Goal: Communication & Community: Answer question/provide support

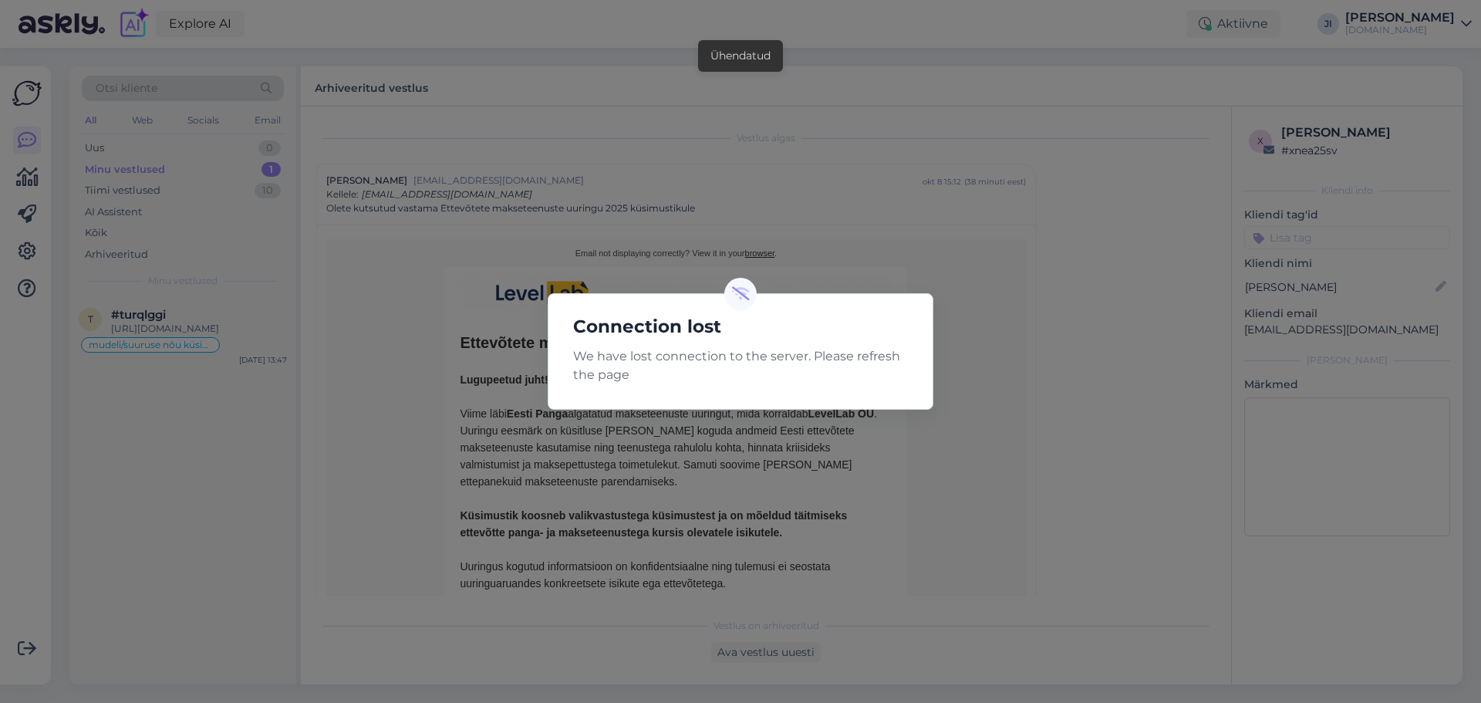
scroll to position [42, 0]
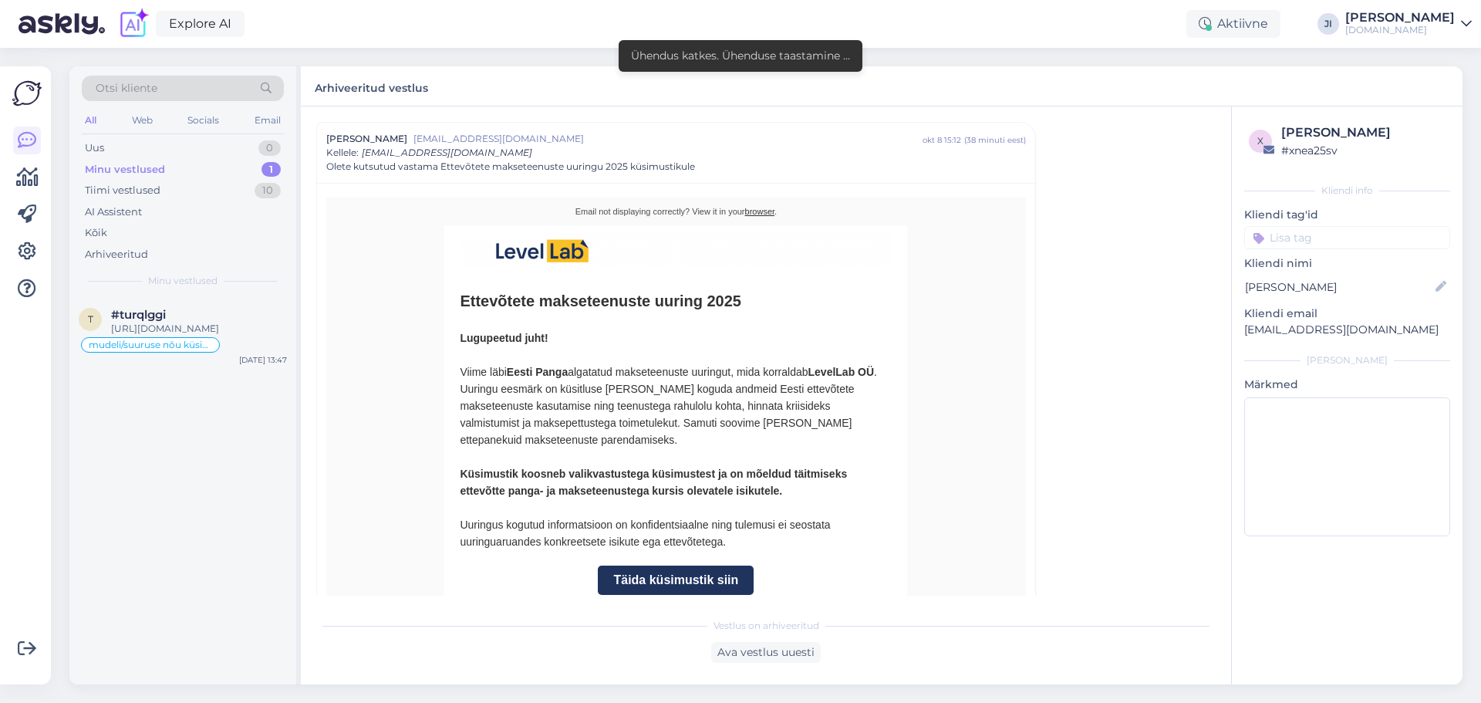
click at [237, 168] on div "Minu vestlused 1" at bounding box center [183, 170] width 202 height 22
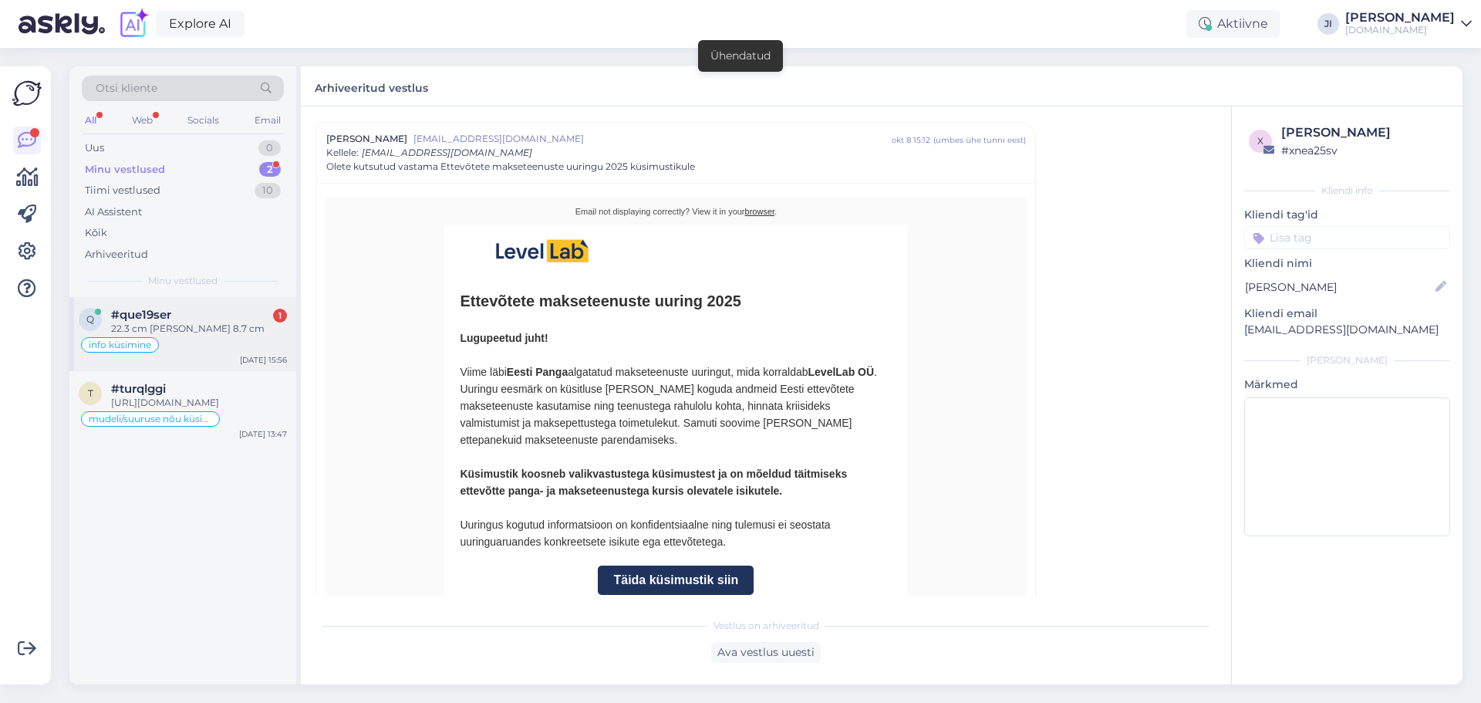
click at [203, 332] on div "22.3 cm [PERSON_NAME] 8.7 cm" at bounding box center [199, 329] width 176 height 14
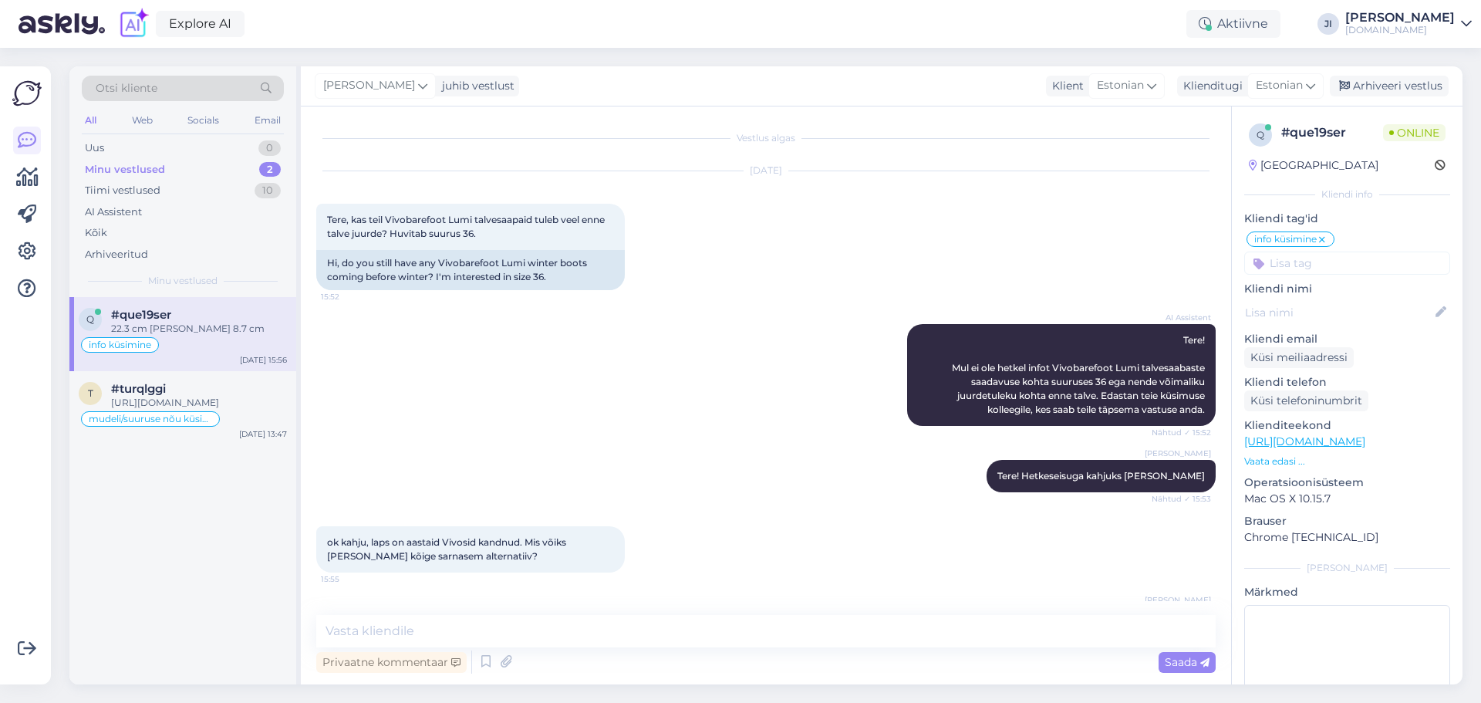
scroll to position [121, 0]
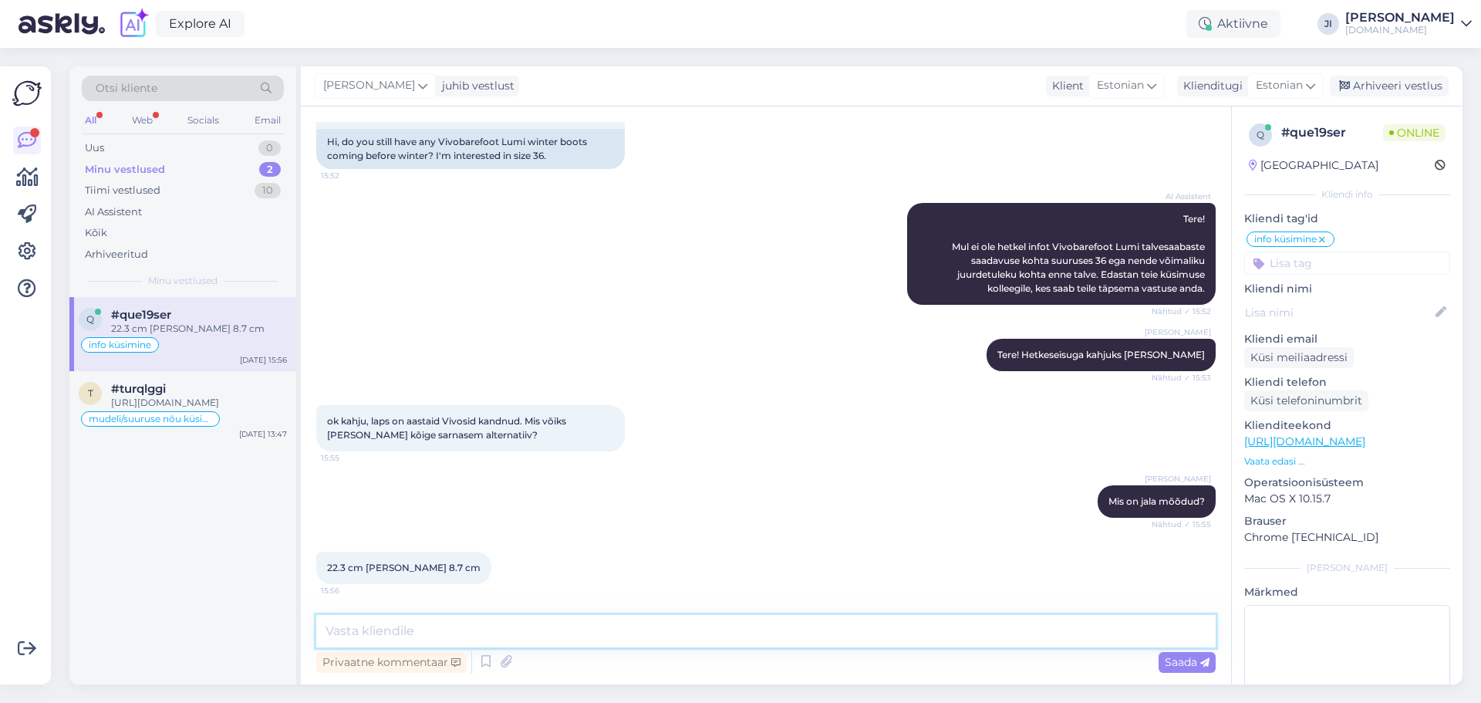
click at [571, 638] on textarea at bounding box center [765, 631] width 899 height 32
paste textarea "[URL][DOMAIN_NAME][PERSON_NAME][PERSON_NAME]"
type textarea "[URL][DOMAIN_NAME][PERSON_NAME][PERSON_NAME] nr.37"
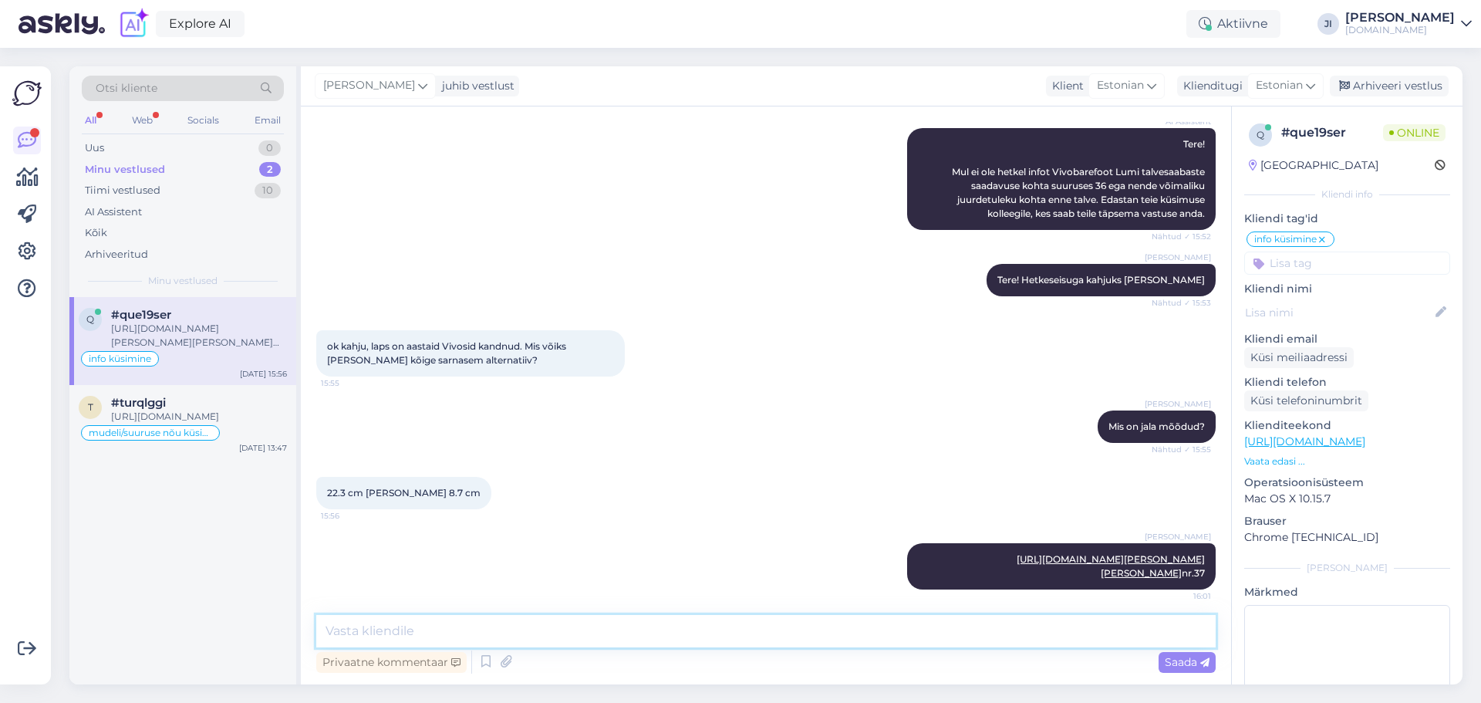
scroll to position [215, 0]
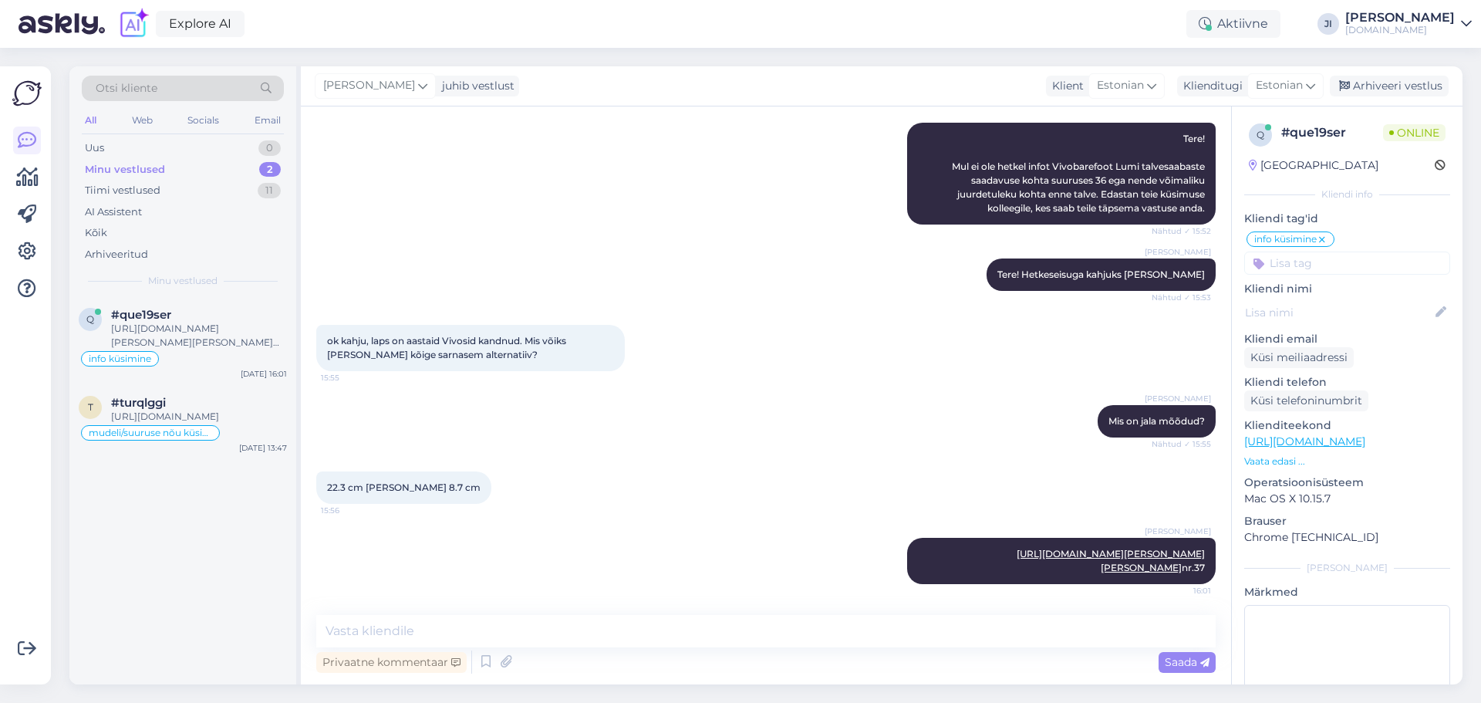
click at [249, 170] on div "Minu vestlused 2" at bounding box center [183, 170] width 202 height 22
click at [261, 170] on div "2" at bounding box center [270, 169] width 22 height 15
click at [213, 345] on div "[URL][DOMAIN_NAME][PERSON_NAME][PERSON_NAME] nr.37" at bounding box center [199, 336] width 176 height 28
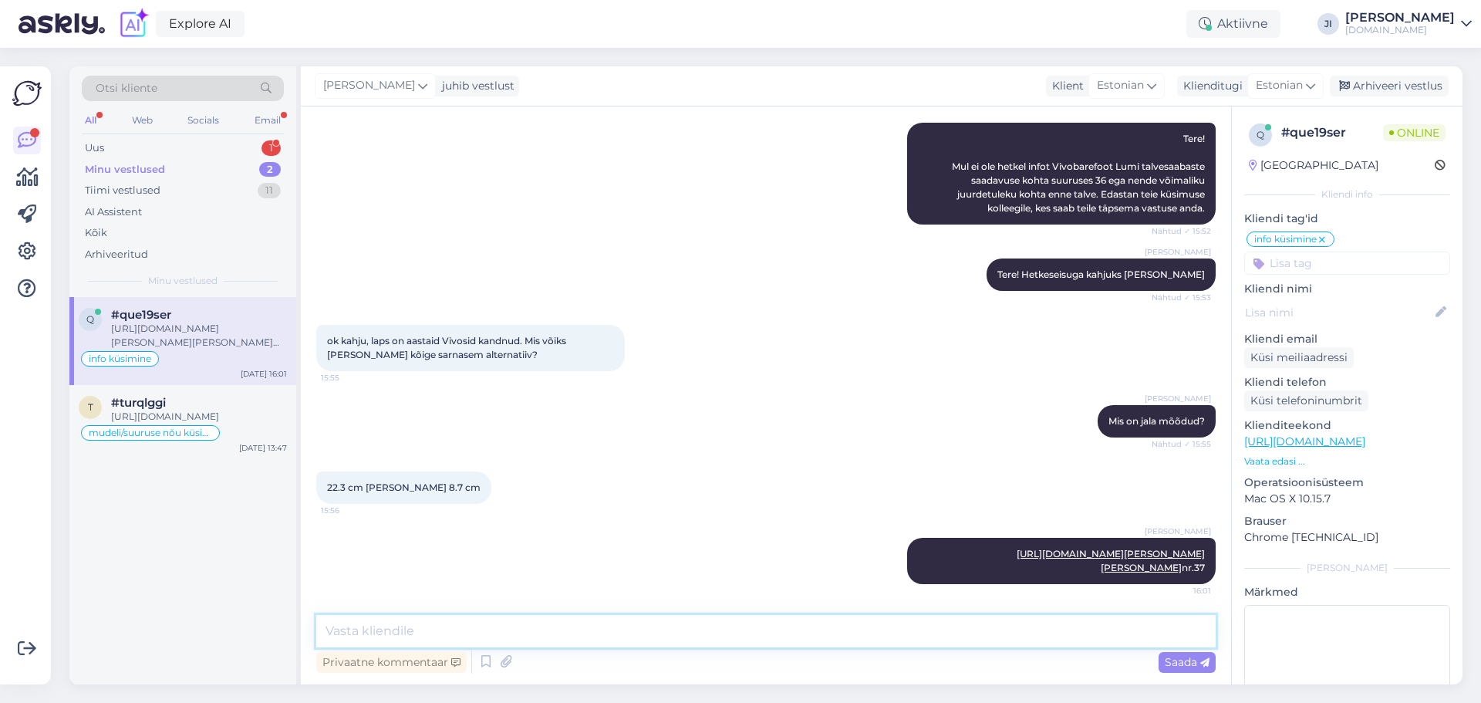
click at [688, 629] on textarea at bounding box center [765, 631] width 899 height 32
type textarea "need võiksid sobida"
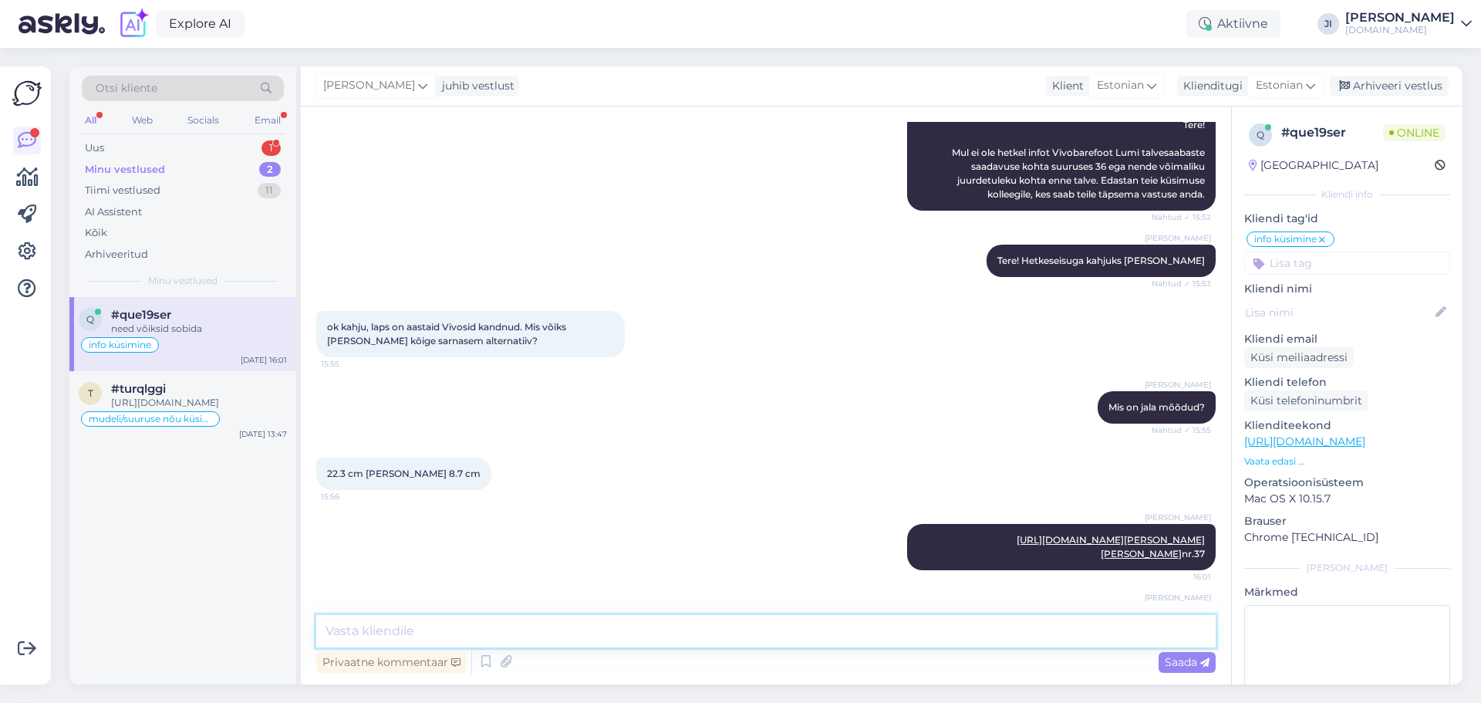
scroll to position [282, 0]
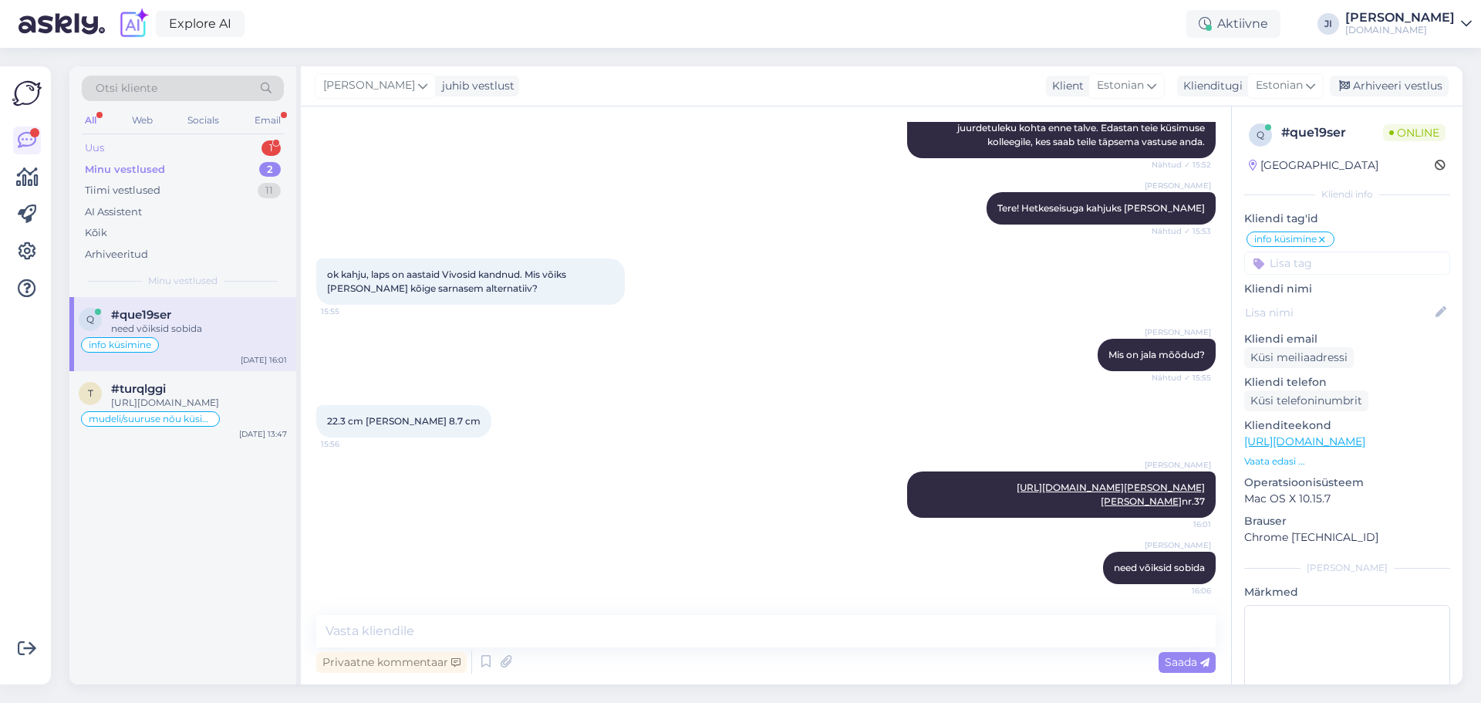
click at [244, 151] on div "Uus 1" at bounding box center [183, 148] width 202 height 22
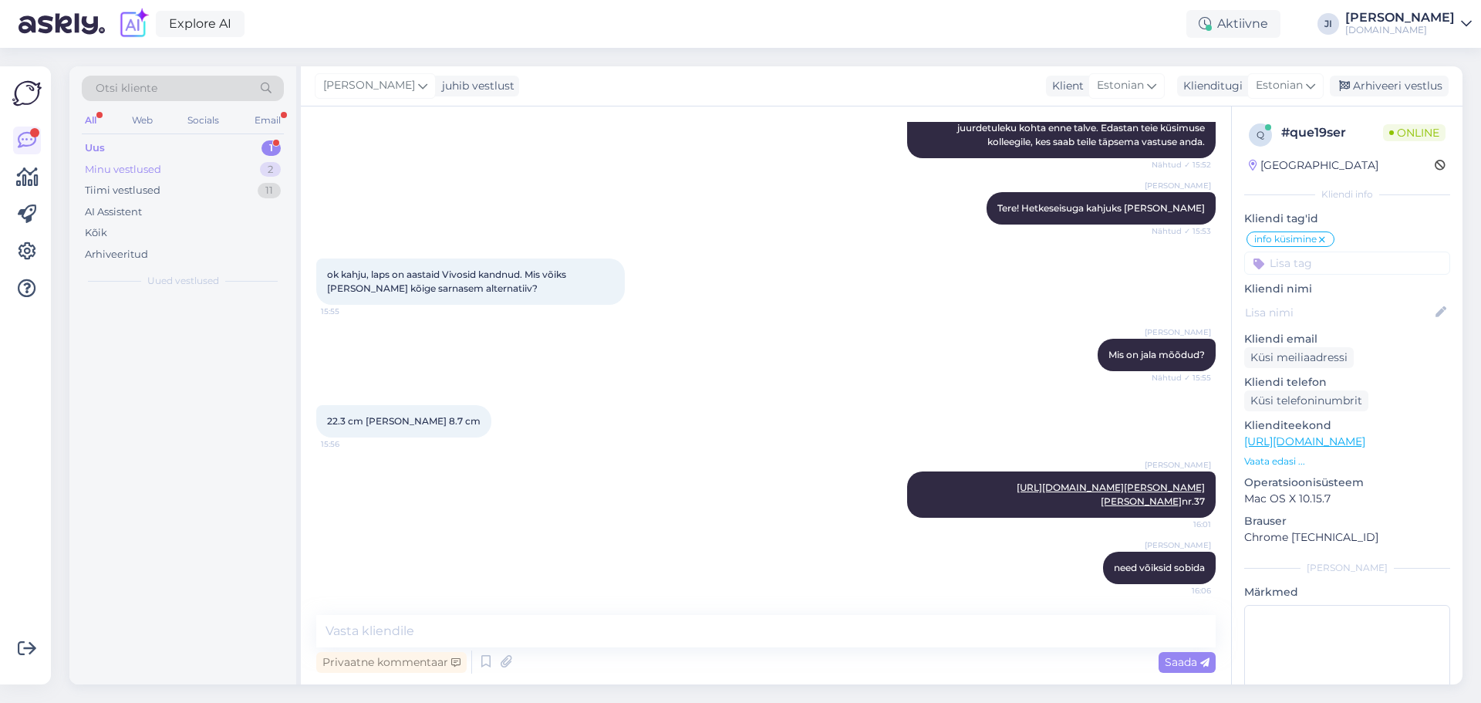
click at [247, 174] on div "Minu vestlused 2" at bounding box center [183, 170] width 202 height 22
click at [250, 146] on div "Uus 1" at bounding box center [183, 148] width 202 height 22
click at [273, 116] on div "Email" at bounding box center [267, 120] width 32 height 20
click at [99, 118] on div "All Web Socials Email" at bounding box center [183, 122] width 202 height 24
click at [96, 120] on div "All" at bounding box center [91, 120] width 18 height 20
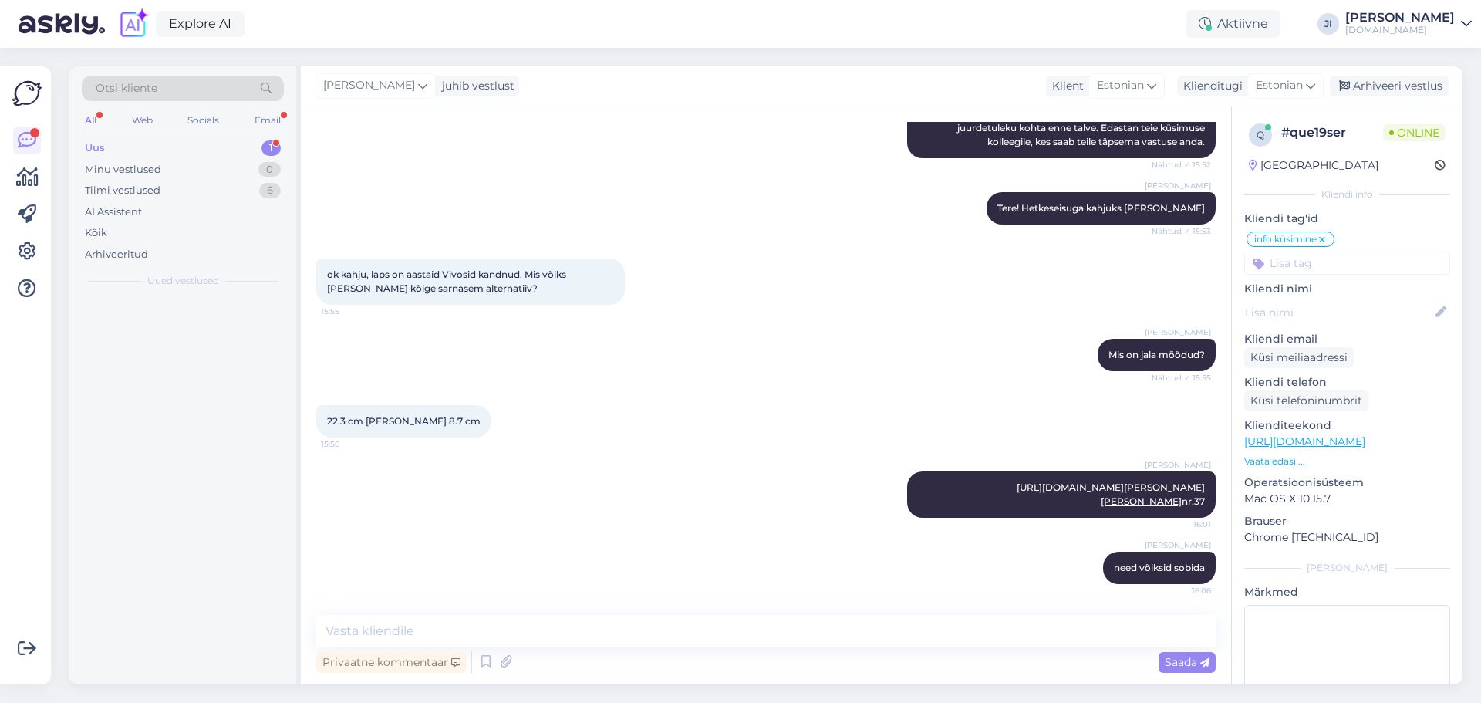
click at [96, 120] on div "All" at bounding box center [91, 120] width 18 height 20
click at [172, 323] on div "You're invited: save the dates!" at bounding box center [199, 329] width 176 height 14
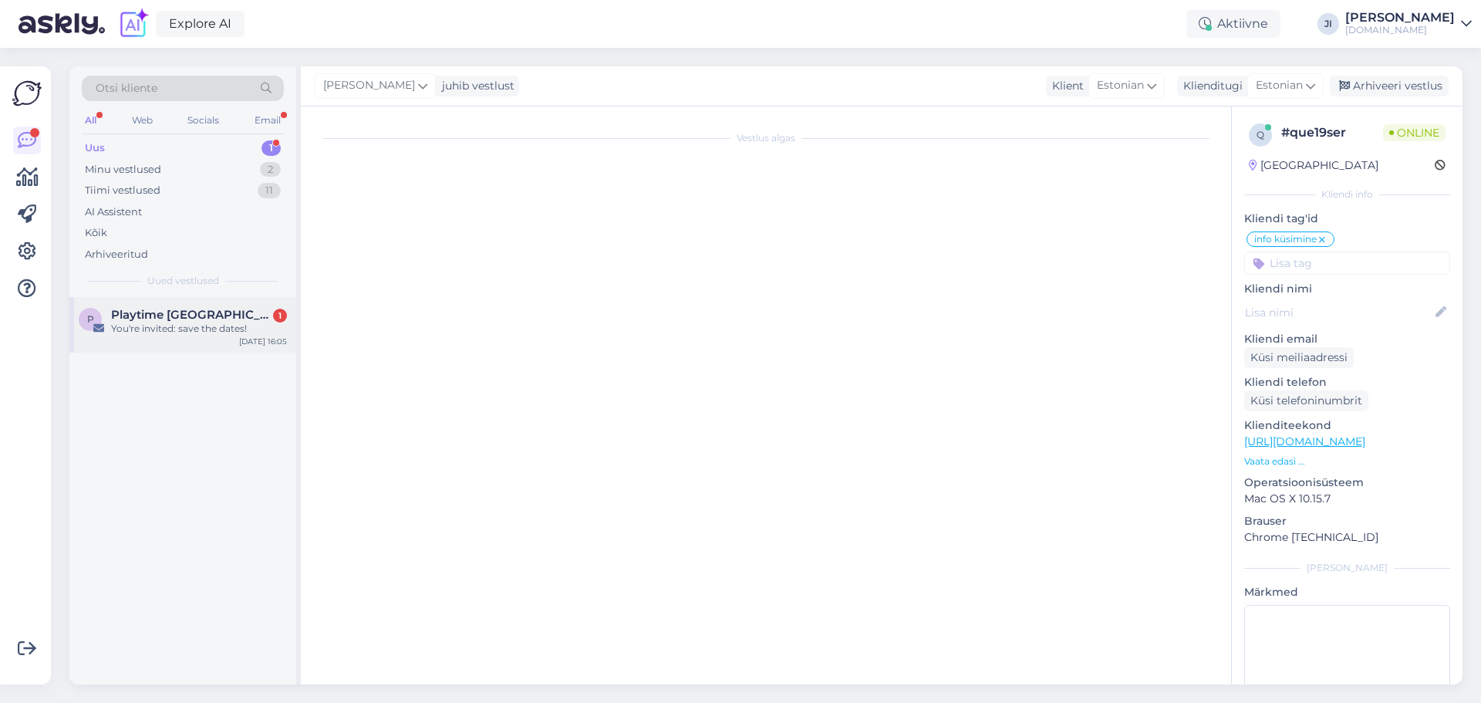
scroll to position [241, 0]
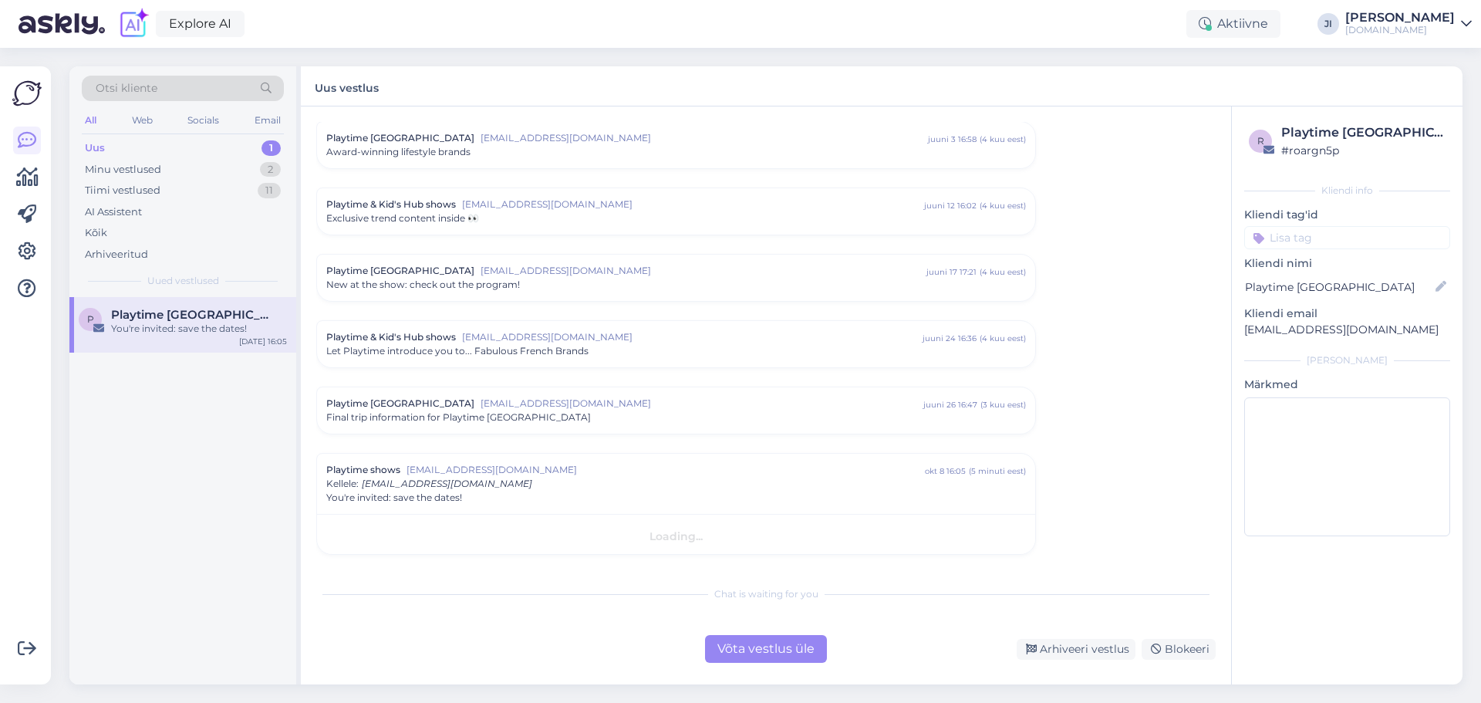
click at [174, 327] on div "You're invited: save the dates!" at bounding box center [199, 329] width 176 height 14
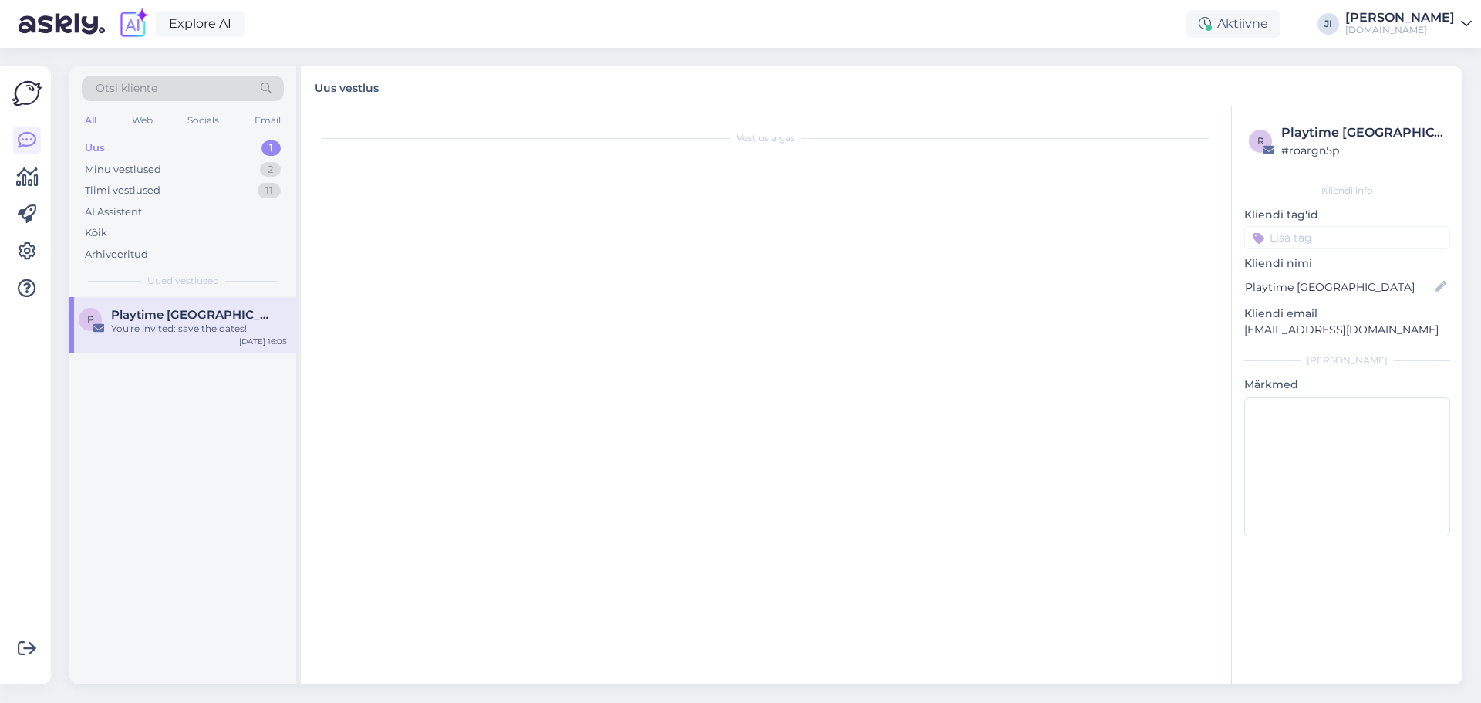
scroll to position [0, 0]
click at [174, 327] on div "You're invited: save the dates!" at bounding box center [199, 329] width 176 height 14
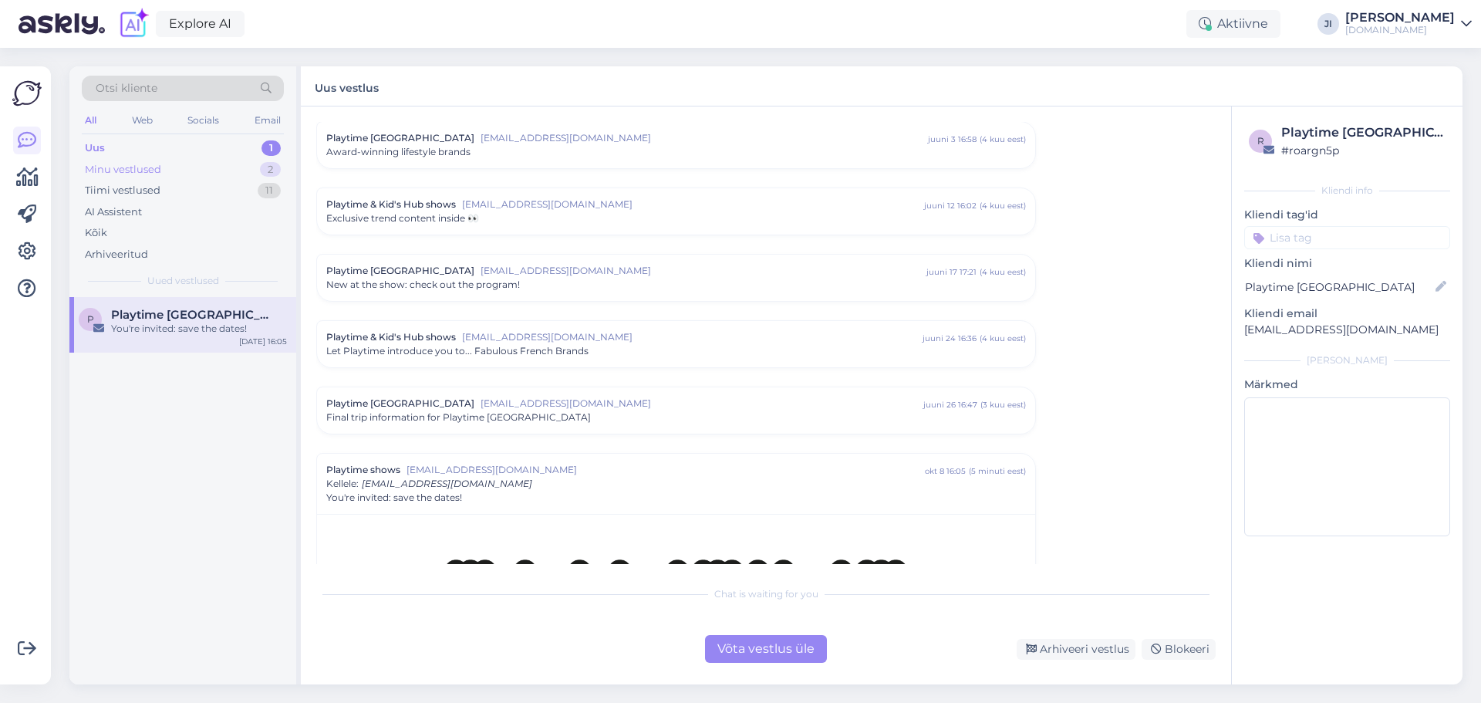
click at [201, 173] on div "Minu vestlused 2" at bounding box center [183, 170] width 202 height 22
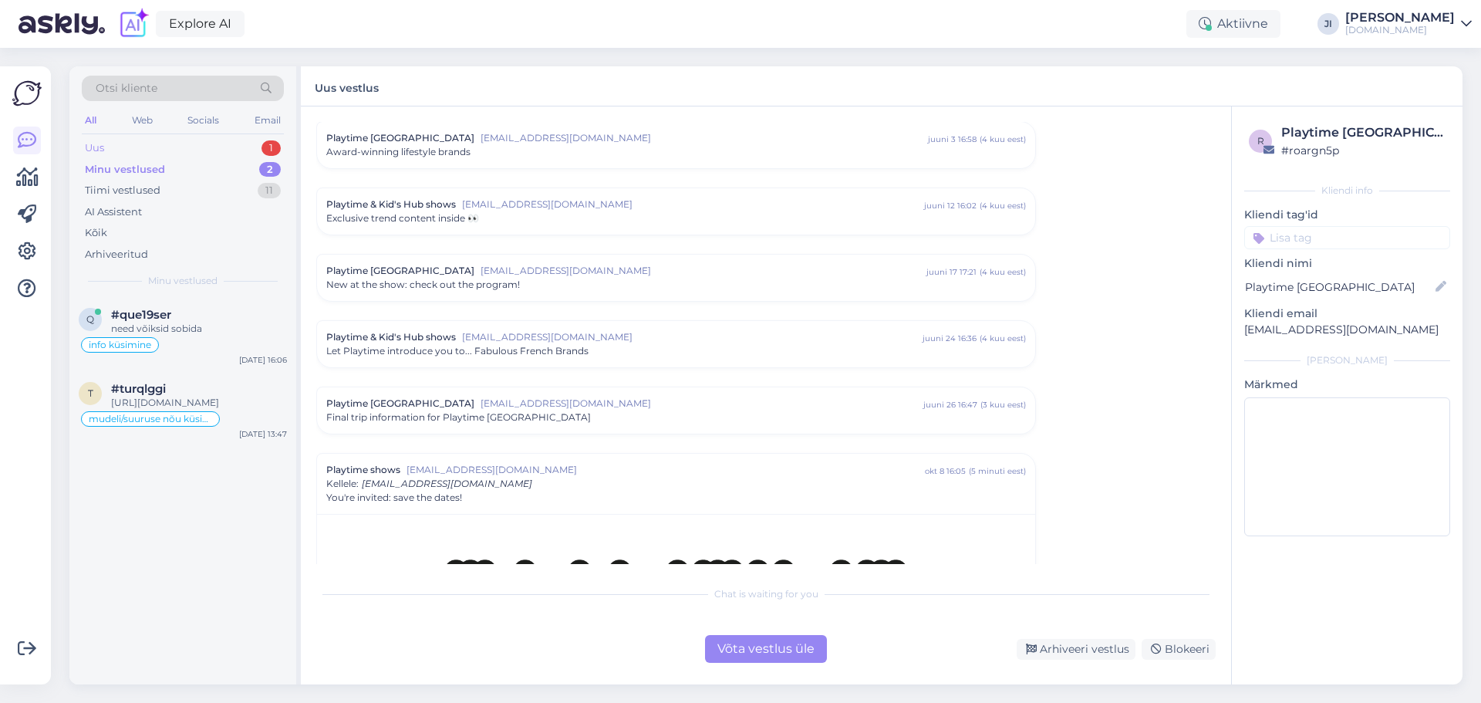
click at [210, 153] on div "Uus 1" at bounding box center [183, 148] width 202 height 22
